Goal: Browse casually: Explore the website without a specific task or goal

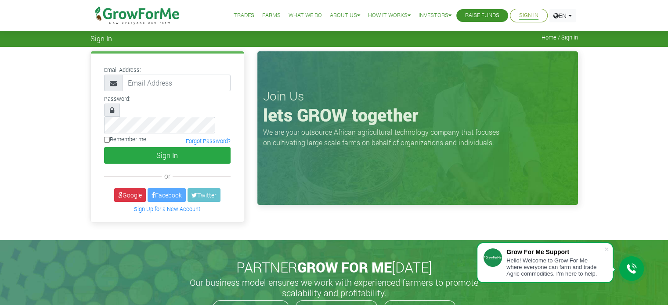
click at [241, 14] on link "Trades" at bounding box center [243, 15] width 21 height 9
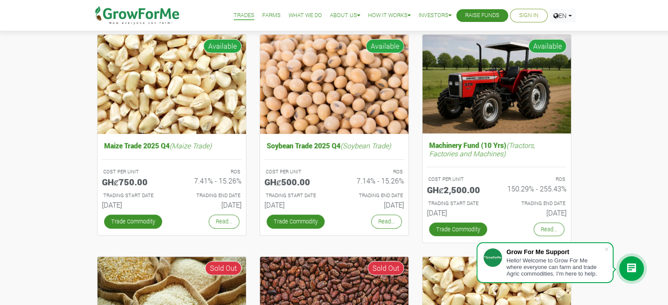
drag, startPoint x: 672, startPoint y: 52, endPoint x: 674, endPoint y: 138, distance: 85.6
